Goal: Information Seeking & Learning: Understand process/instructions

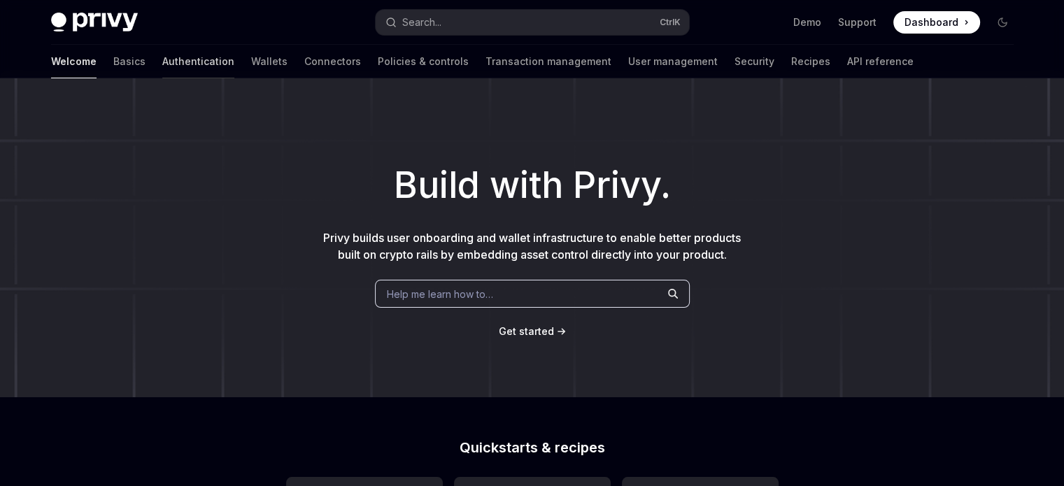
click at [162, 67] on link "Authentication" at bounding box center [198, 62] width 72 height 34
click at [251, 72] on link "Wallets" at bounding box center [269, 62] width 36 height 34
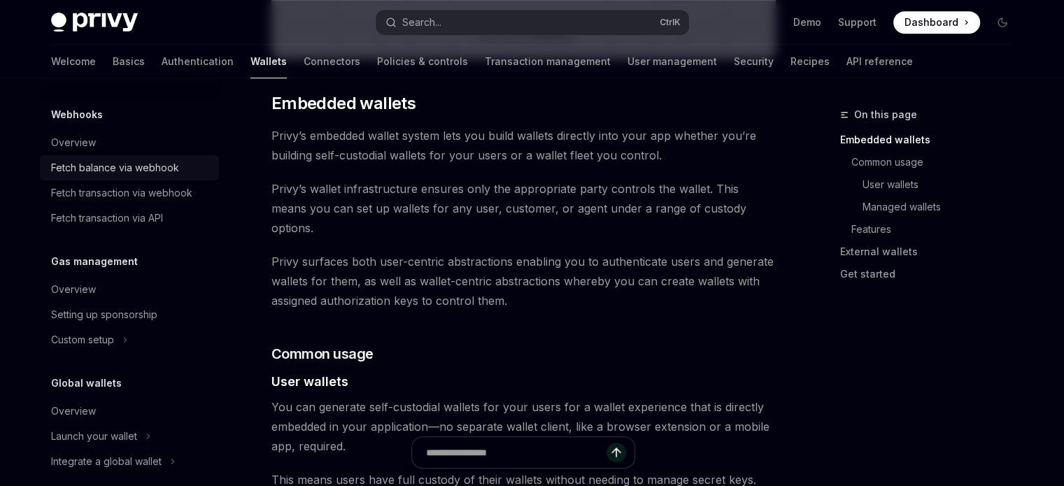
scroll to position [715, 0]
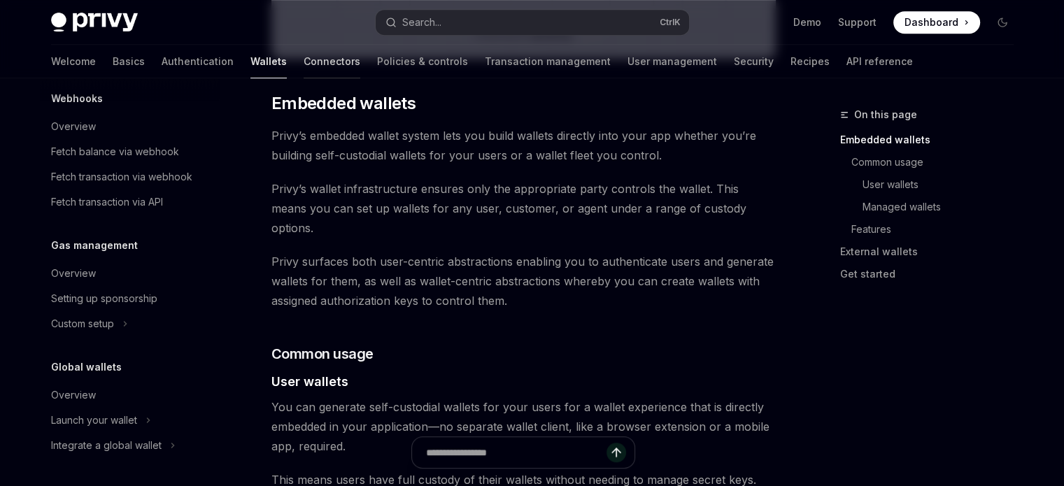
click at [304, 62] on link "Connectors" at bounding box center [332, 62] width 57 height 34
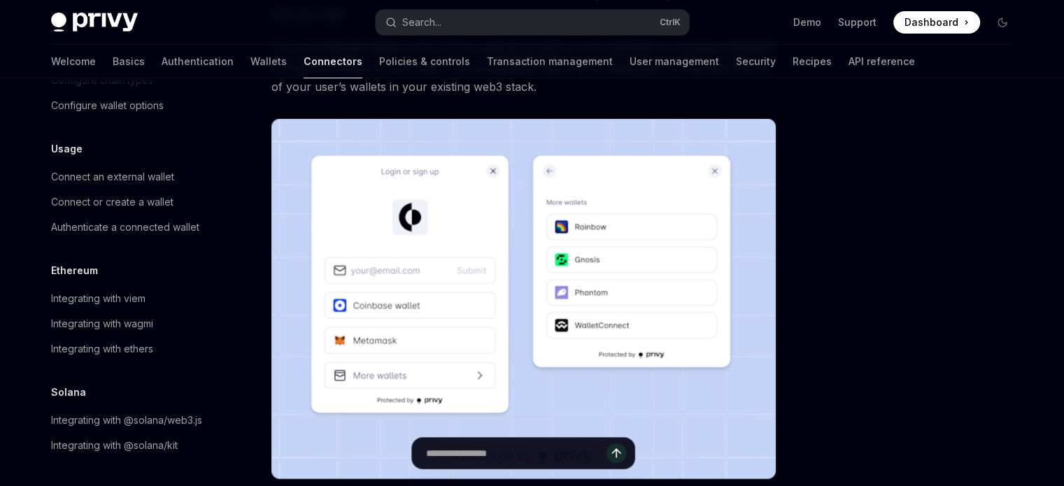
scroll to position [280, 0]
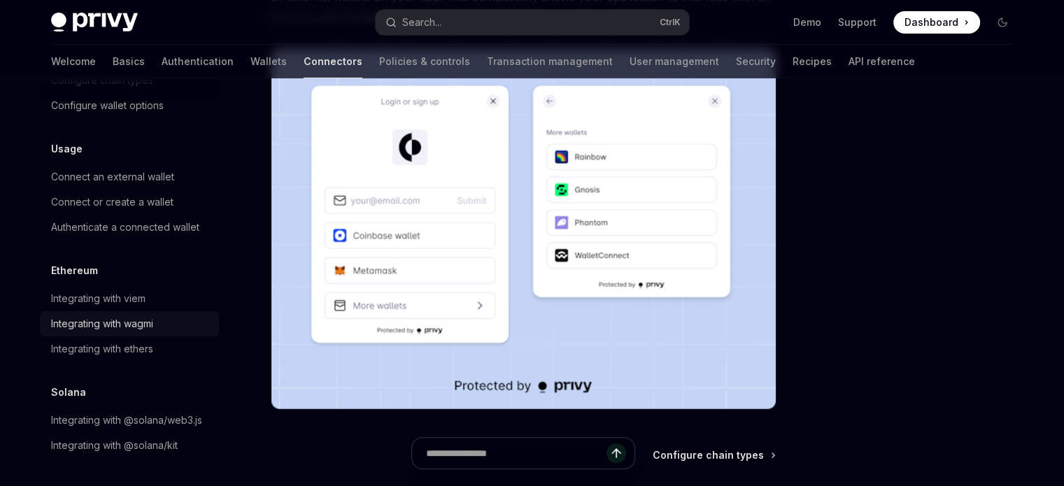
click at [148, 311] on link "Integrating with wagmi" at bounding box center [129, 323] width 179 height 25
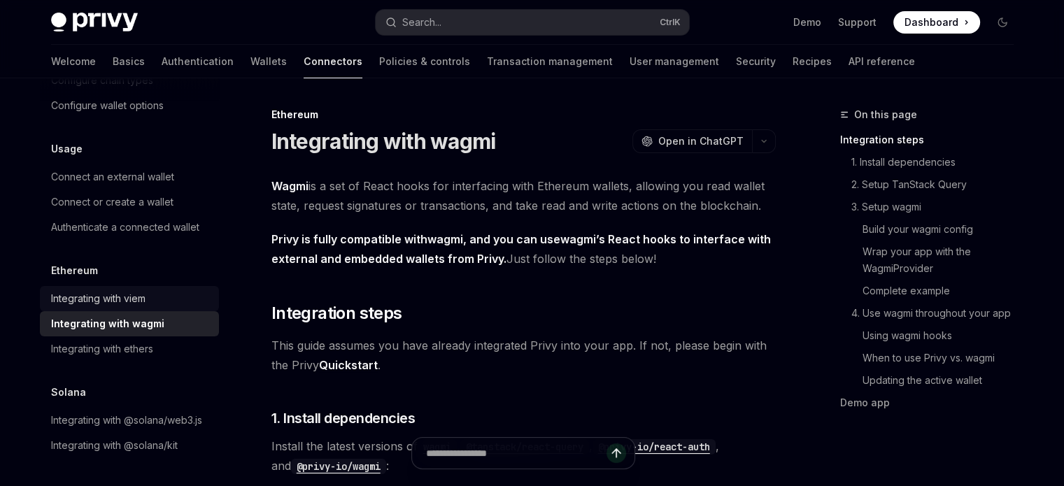
click at [139, 290] on div "Integrating with viem" at bounding box center [98, 298] width 94 height 17
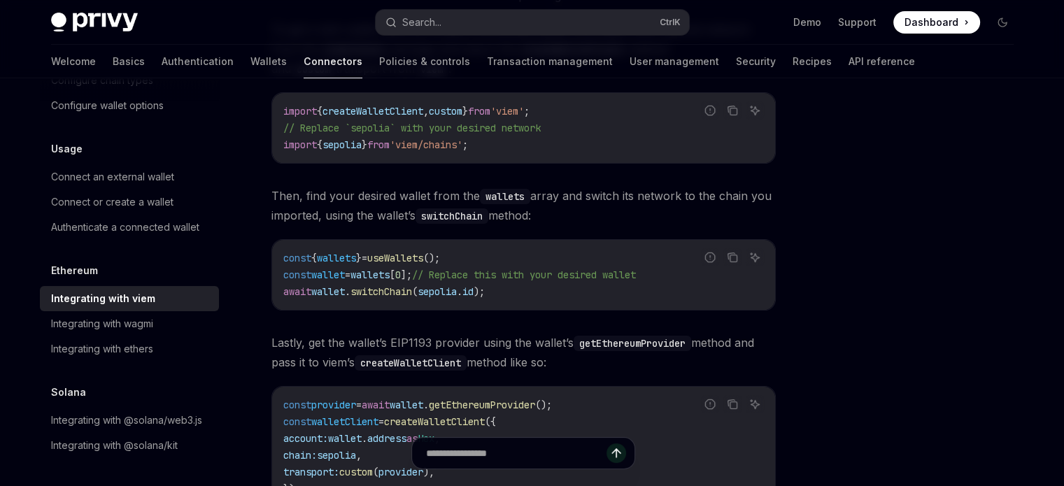
scroll to position [420, 0]
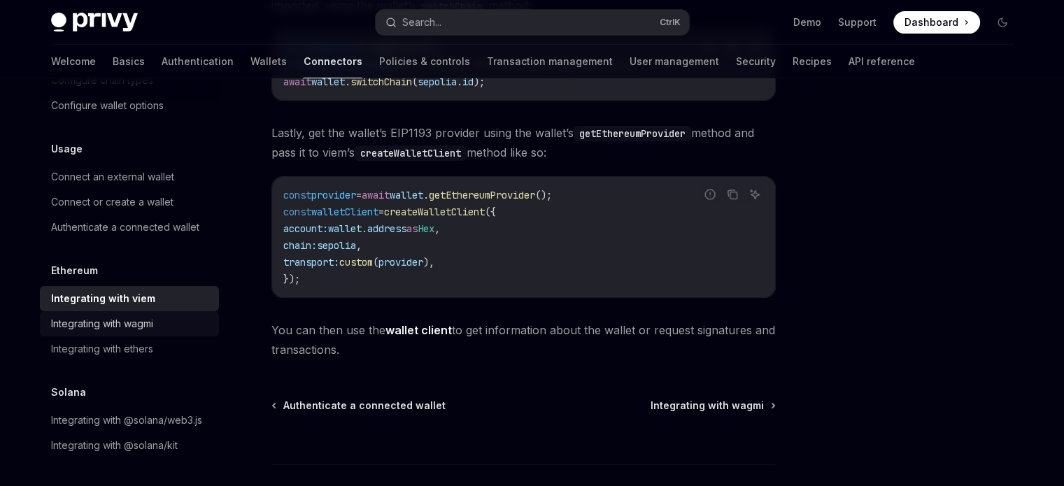
click at [162, 315] on div "Integrating with wagmi" at bounding box center [130, 323] width 159 height 17
type textarea "*"
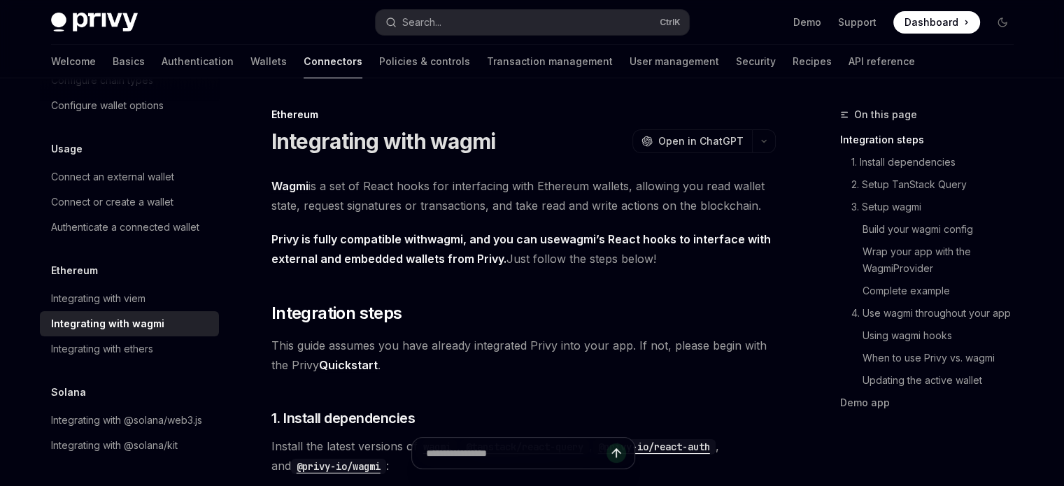
scroll to position [210, 0]
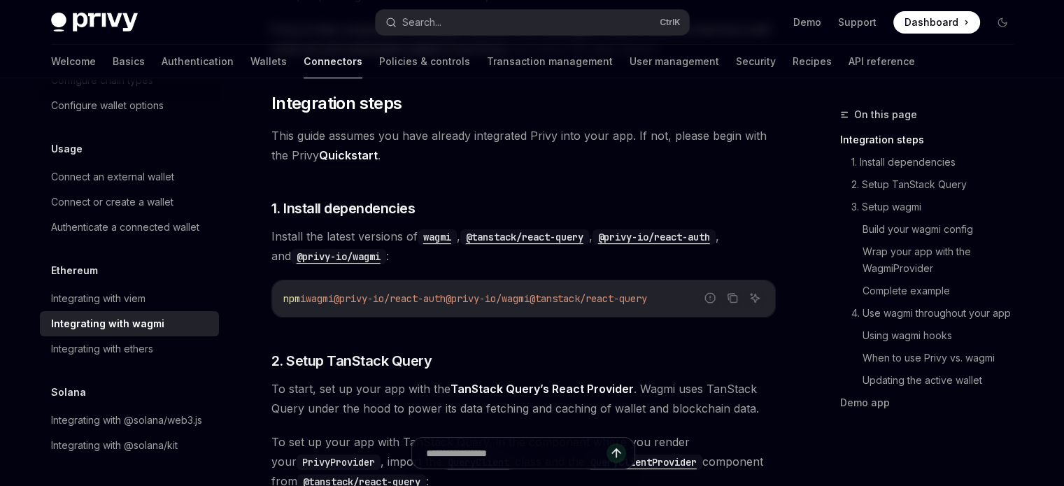
drag, startPoint x: 483, startPoint y: 297, endPoint x: 578, endPoint y: 304, distance: 94.7
click at [578, 304] on code "npm i wagmi @privy-io/react-auth @privy-io/wagmi @tanstack/react-query" at bounding box center [523, 298] width 480 height 17
drag, startPoint x: 490, startPoint y: 301, endPoint x: 402, endPoint y: 359, distance: 104.5
click at [647, 303] on span "npm i wagmi @privy-io/react-auth @privy-io/wagmi @tanstack/react-query" at bounding box center [465, 298] width 364 height 13
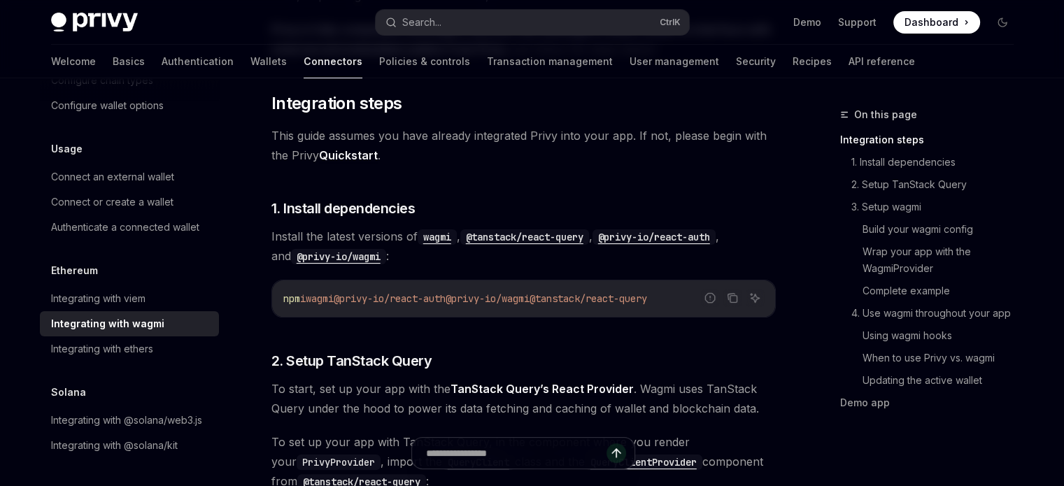
drag, startPoint x: 486, startPoint y: 295, endPoint x: 695, endPoint y: 297, distance: 209.1
click at [647, 297] on span "npm i wagmi @privy-io/react-auth @privy-io/wagmi @tanstack/react-query" at bounding box center [465, 298] width 364 height 13
click at [725, 297] on button "Copy the contents from the code block" at bounding box center [732, 298] width 18 height 18
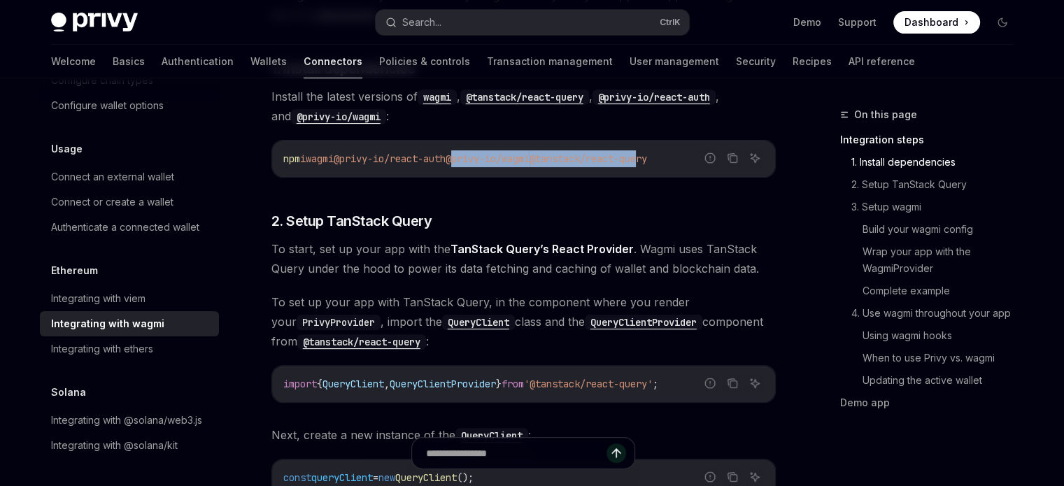
scroll to position [559, 0]
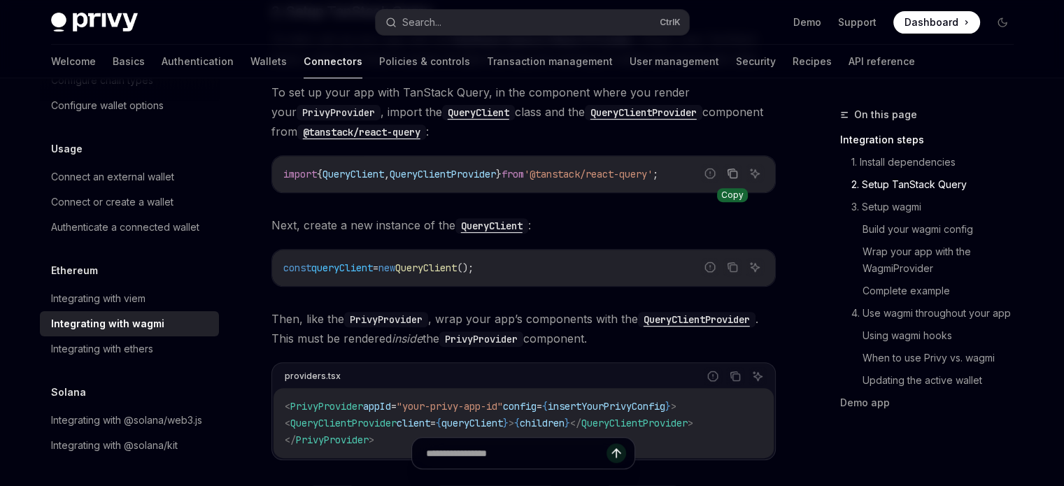
click at [731, 169] on icon "Copy the contents from the code block" at bounding box center [730, 172] width 7 height 6
click at [741, 178] on button "Copy the contents from the code block" at bounding box center [732, 173] width 18 height 18
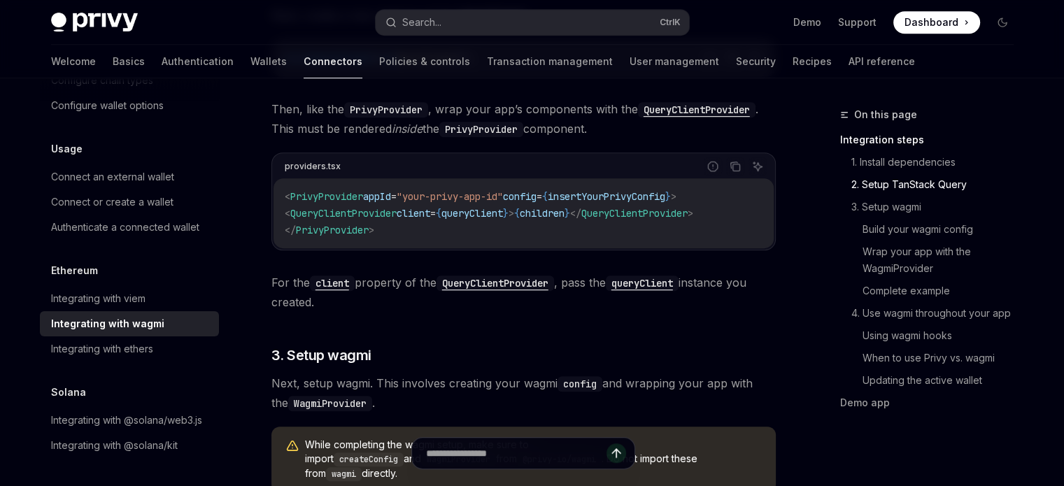
scroll to position [629, 0]
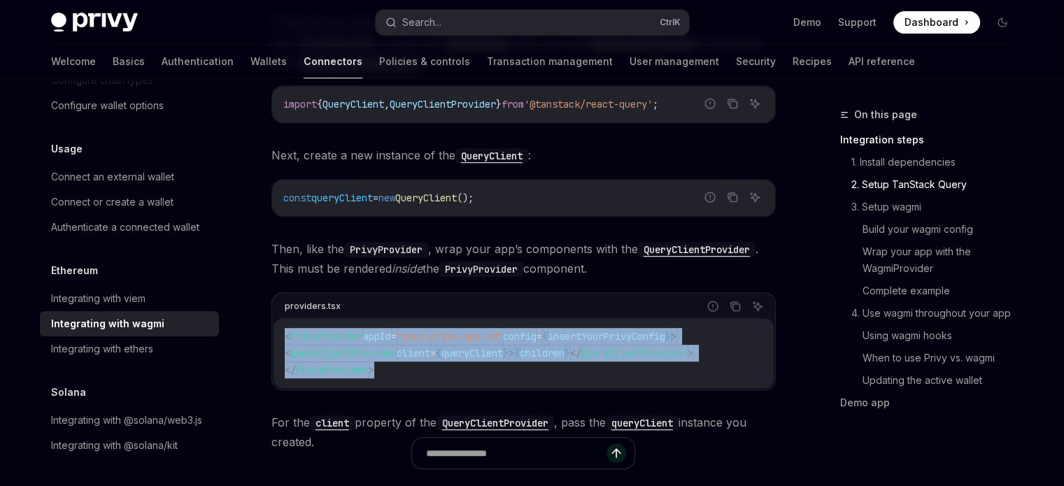
drag, startPoint x: 285, startPoint y: 332, endPoint x: 424, endPoint y: 362, distance: 142.4
click at [424, 362] on code "< PrivyProvider appId = "your-privy-app-id" config = { insertYourPrivyConfig } …" at bounding box center [524, 353] width 478 height 50
copy code "< PrivyProvider appId = "your-privy-app-id" config = { insertYourPrivyConfig } …"
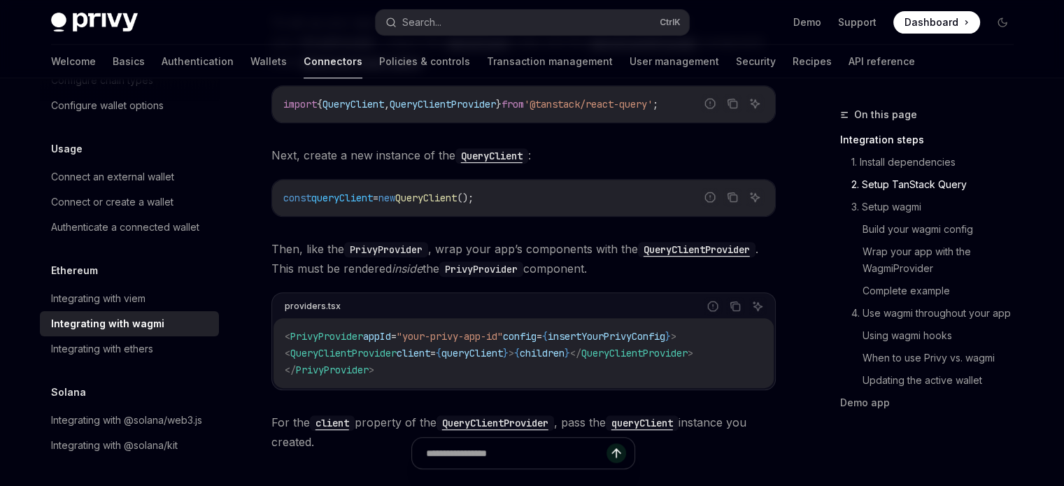
click at [438, 209] on div "const queryClient = new QueryClient ();" at bounding box center [523, 198] width 503 height 36
click at [433, 204] on code "const queryClient = new QueryClient ();" at bounding box center [523, 198] width 480 height 17
copy div "const queryClient = new QueryClient ();"
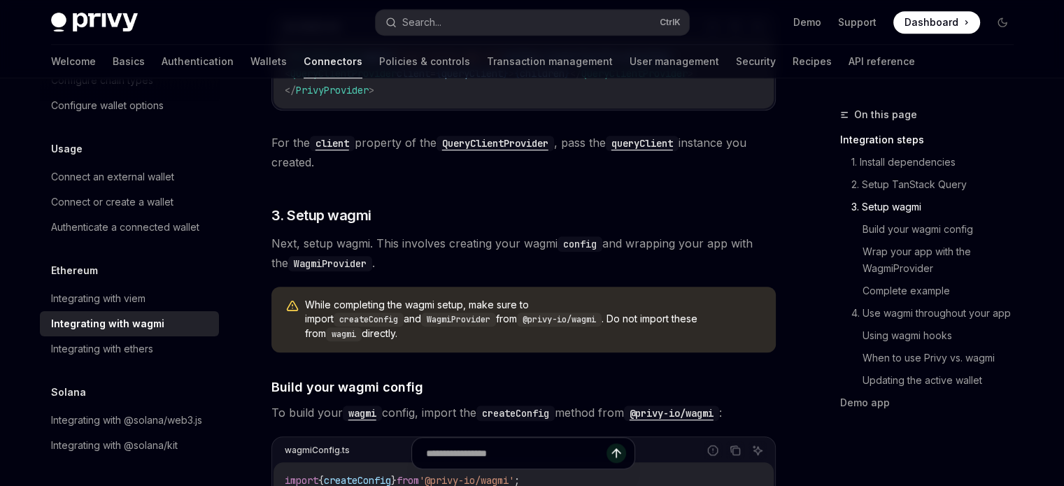
scroll to position [1049, 0]
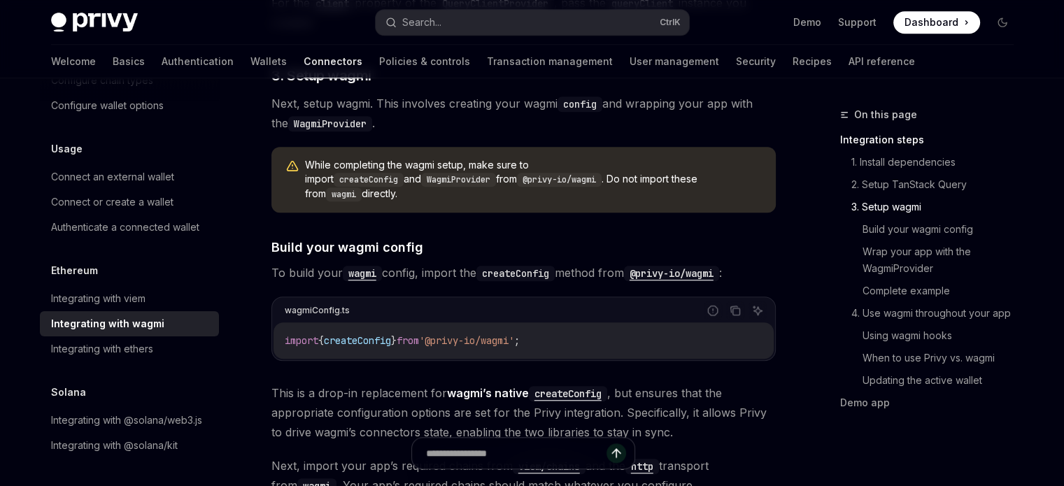
drag, startPoint x: 739, startPoint y: 308, endPoint x: 734, endPoint y: 393, distance: 85.5
click at [739, 308] on button "Copy the contents from the code block" at bounding box center [735, 310] width 18 height 18
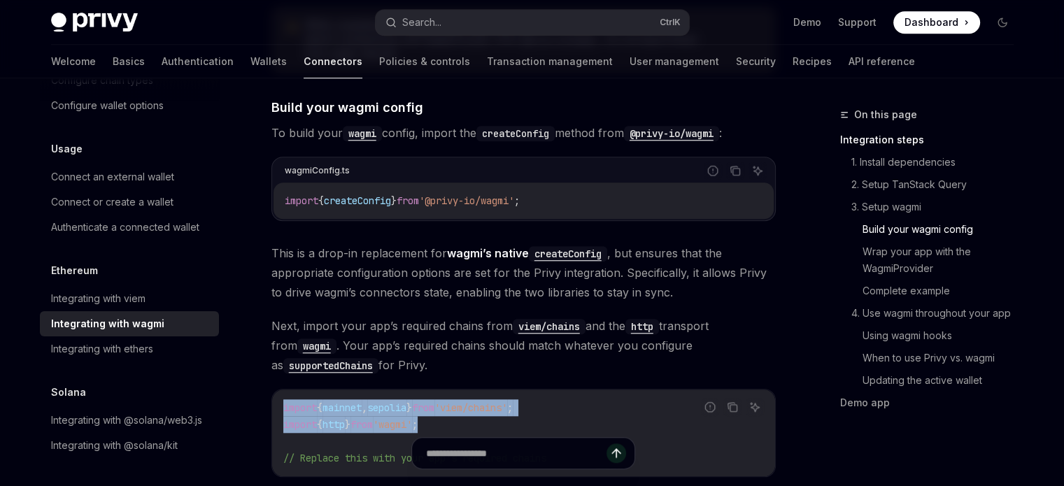
drag, startPoint x: 279, startPoint y: 397, endPoint x: 455, endPoint y: 419, distance: 176.9
click at [455, 419] on div "import { mainnet , sepolia } from 'viem/chains' ; import { http } from 'wagmi' …" at bounding box center [523, 433] width 503 height 87
copy code "import { mainnet , sepolia } from 'viem/chains' ; import { http } from 'wagmi' ;"
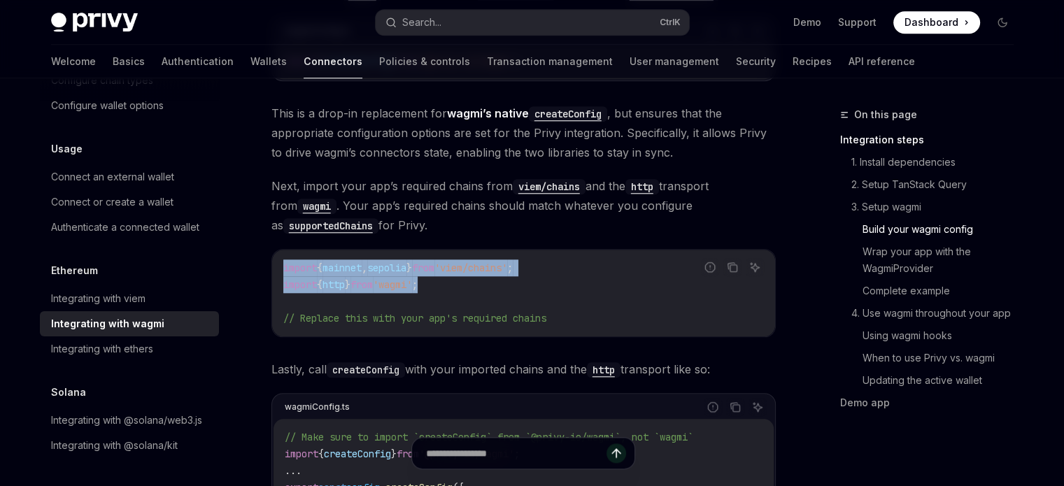
scroll to position [1539, 0]
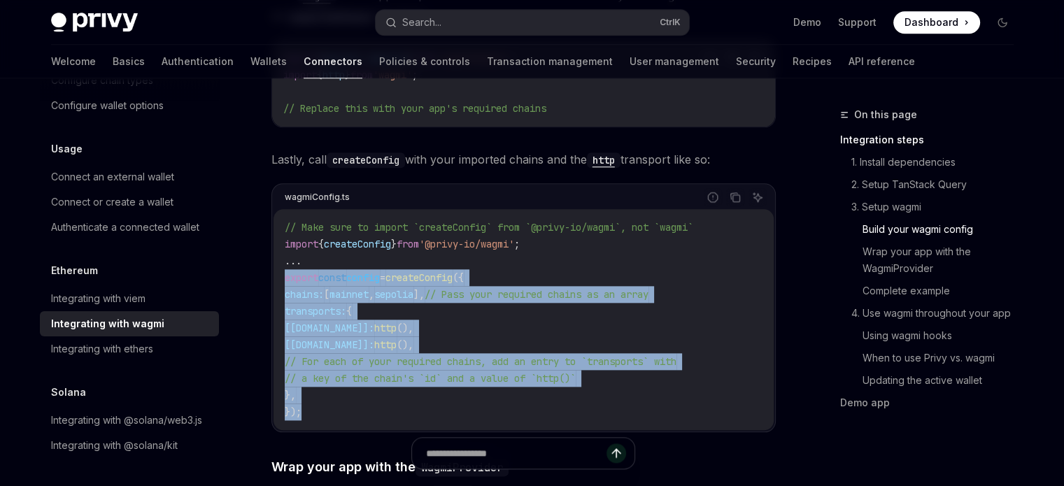
drag, startPoint x: 285, startPoint y: 269, endPoint x: 343, endPoint y: 398, distance: 141.8
click at [343, 398] on code "// Make sure to import `createConfig` from `@privy-io/wagmi`, not `wagmi` impor…" at bounding box center [524, 319] width 478 height 201
copy code "export const config = createConfig ({ chains: [ mainnet , sepolia ], // Pass yo…"
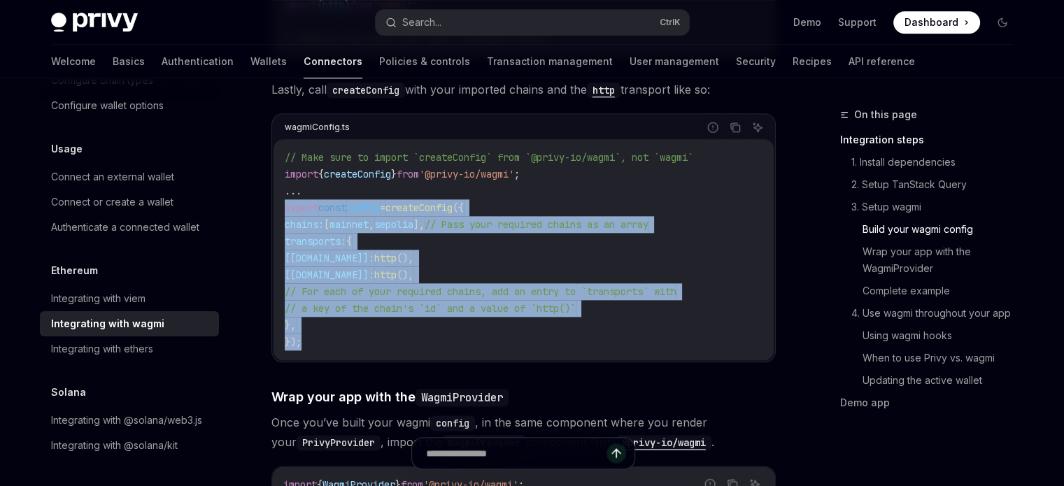
scroll to position [1748, 0]
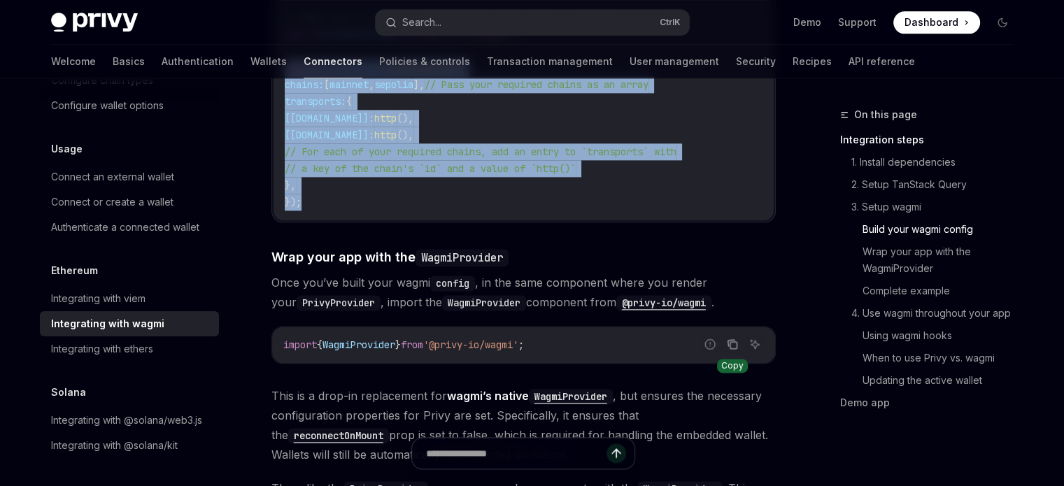
click at [731, 338] on icon "Copy the contents from the code block" at bounding box center [732, 343] width 11 height 11
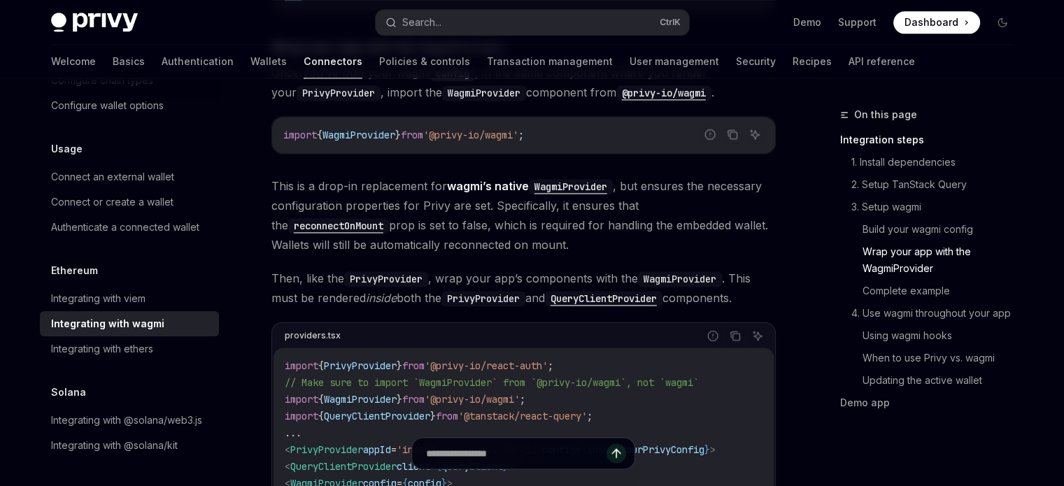
scroll to position [2098, 0]
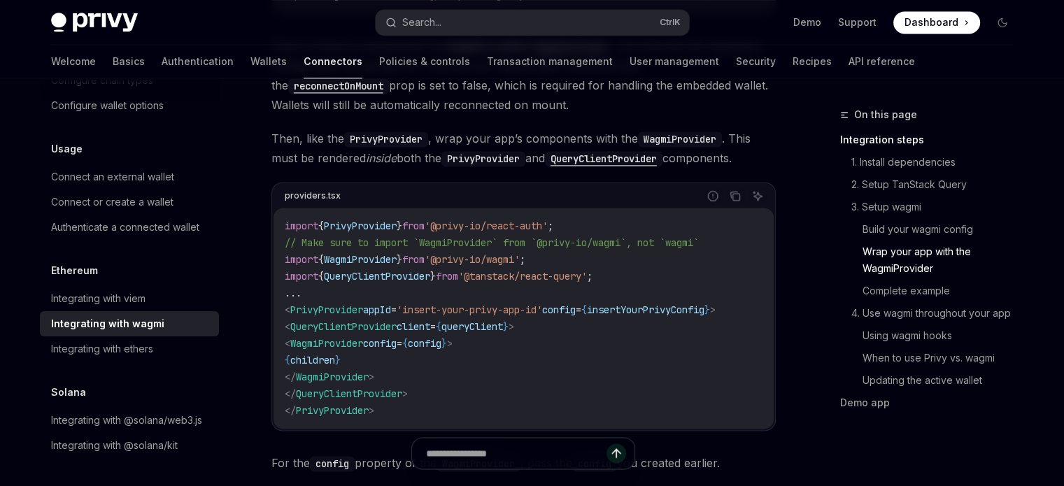
drag, startPoint x: 305, startPoint y: 330, endPoint x: 480, endPoint y: 355, distance: 177.2
click at [452, 337] on span "< WagmiProvider config = { config } >" at bounding box center [369, 343] width 168 height 13
click at [480, 355] on code "import { PrivyProvider } from '@privy-io/react-auth' ; // Make sure to import `…" at bounding box center [524, 317] width 478 height 201
drag, startPoint x: 308, startPoint y: 333, endPoint x: 439, endPoint y: 363, distance: 134.9
click at [439, 363] on code "import { PrivyProvider } from '@privy-io/react-auth' ; // Make sure to import `…" at bounding box center [524, 317] width 478 height 201
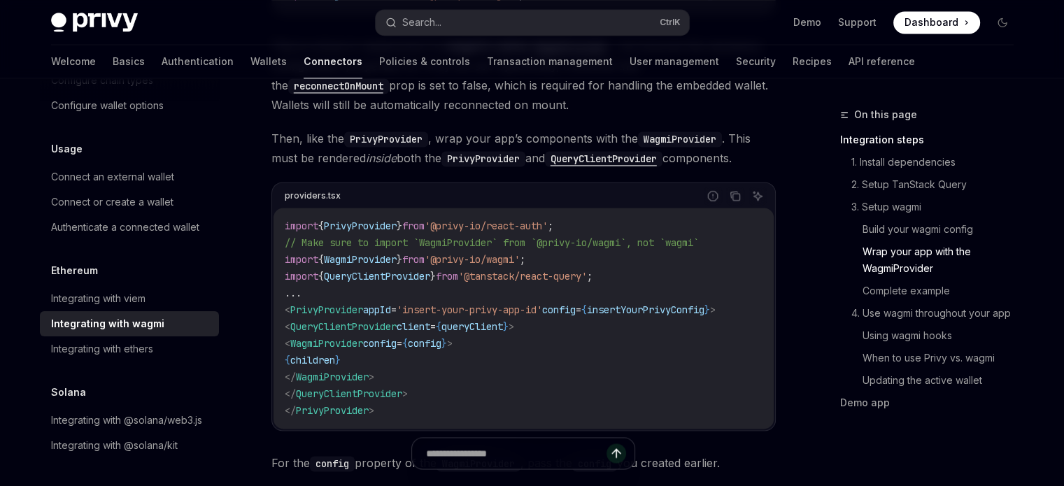
copy code "< WagmiProvider config = { config } > { children } </ WagmiProvider >"
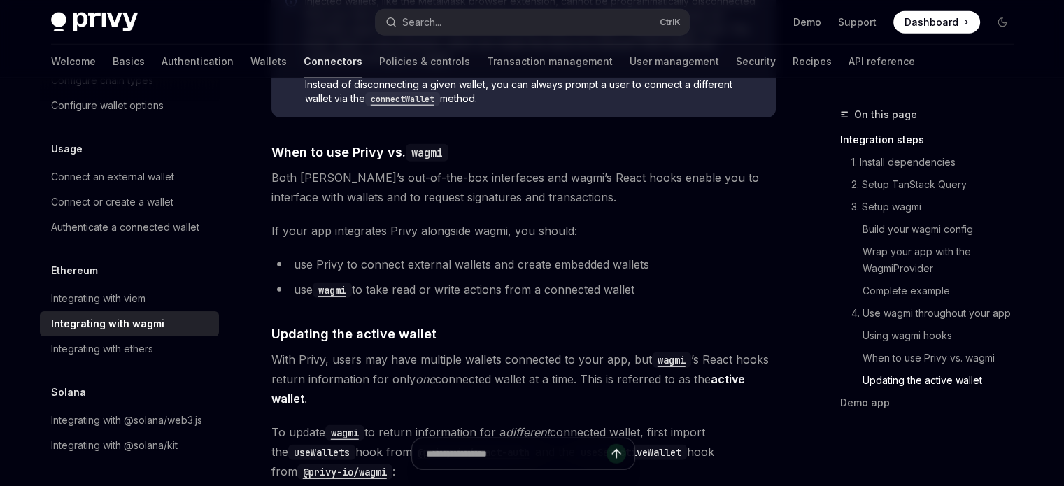
scroll to position [3776, 0]
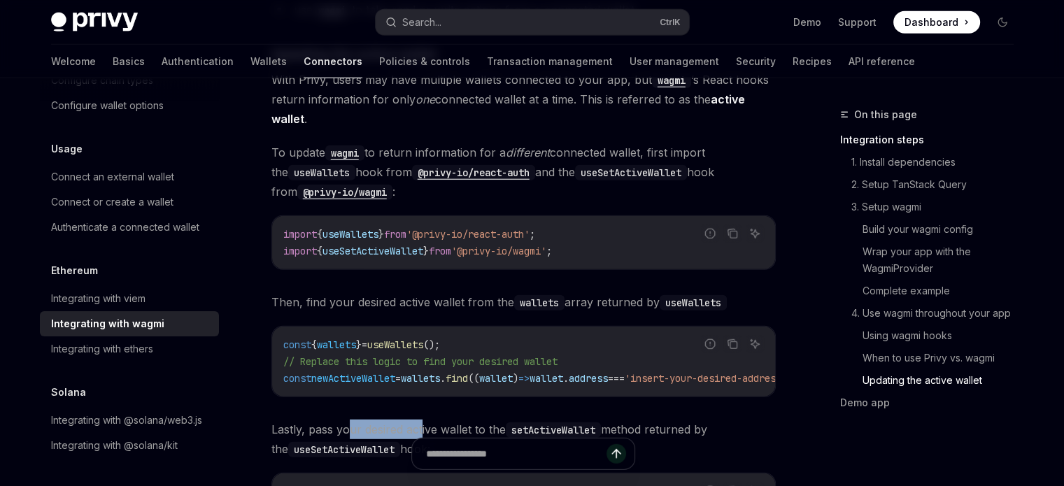
drag, startPoint x: 352, startPoint y: 406, endPoint x: 496, endPoint y: 411, distance: 143.4
drag, startPoint x: 487, startPoint y: 393, endPoint x: 574, endPoint y: 399, distance: 86.9
click at [574, 397] on div "const { wallets } = useWallets (); // Replace this logic to find your desired w…" at bounding box center [523, 362] width 503 height 70
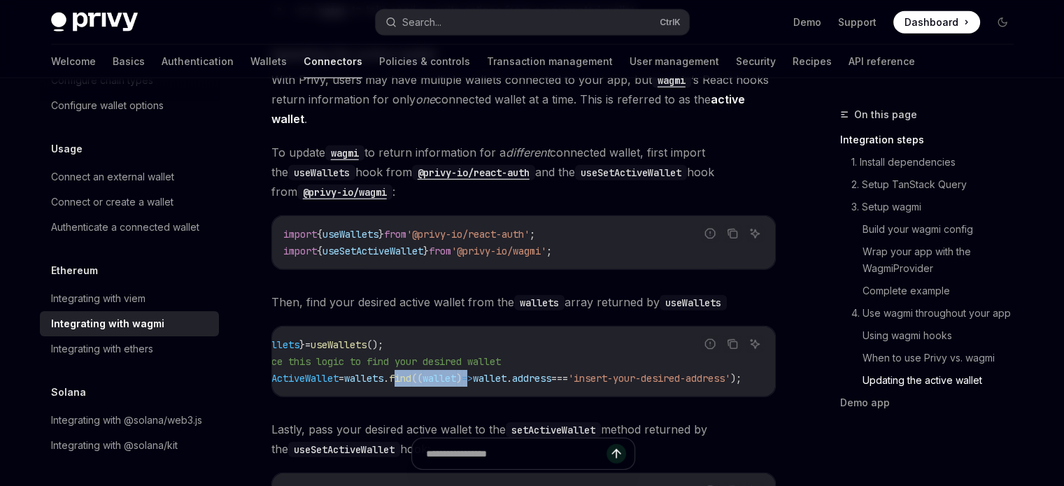
scroll to position [0, 0]
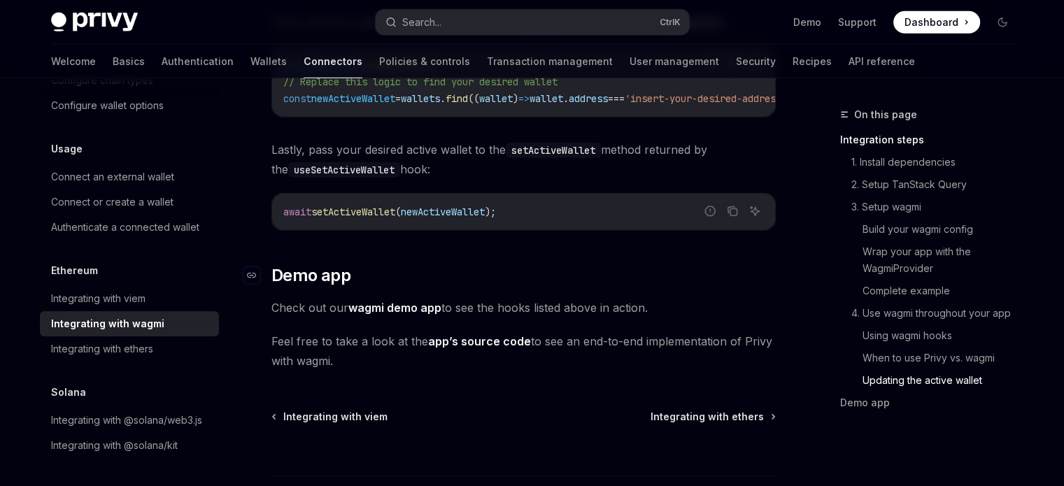
scroll to position [4169, 0]
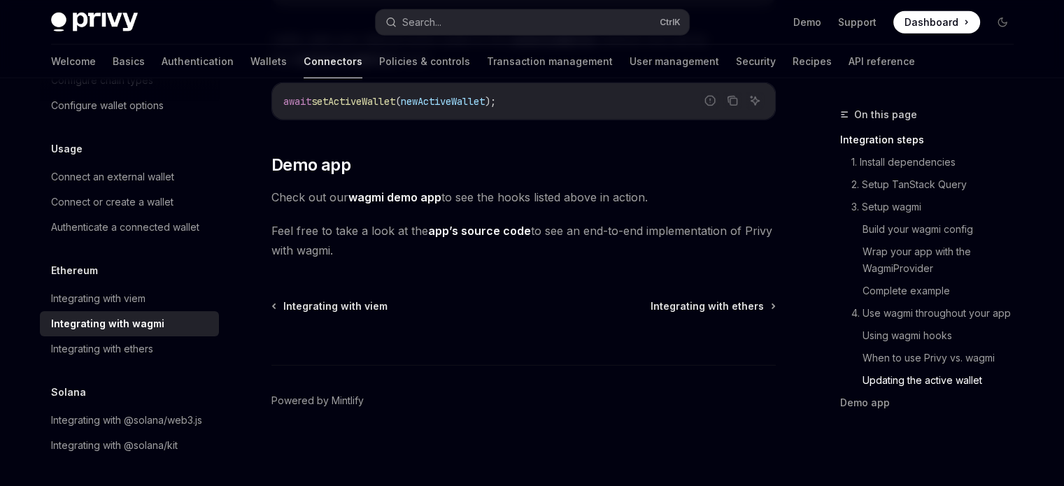
click at [481, 448] on footer "Powered by Mintlify" at bounding box center [523, 425] width 504 height 121
